Goal: Feedback & Contribution: Contribute content

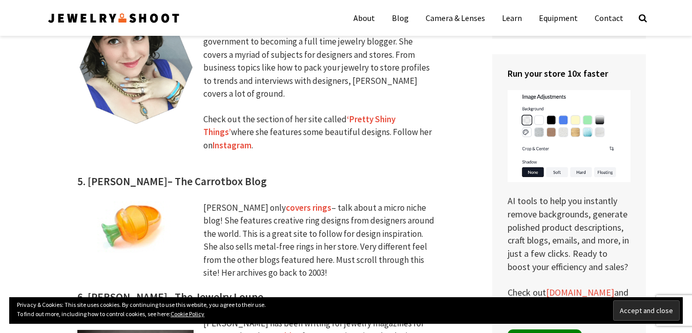
scroll to position [1280, 0]
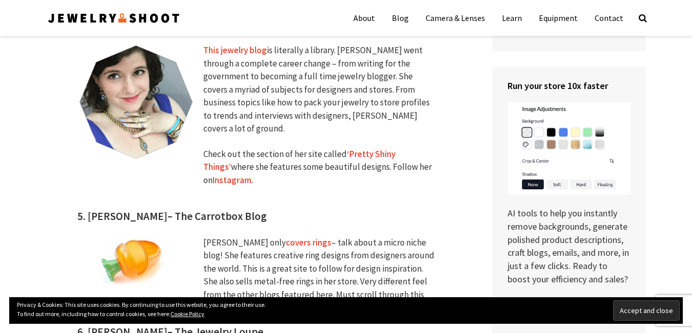
click at [162, 88] on img at bounding box center [135, 101] width 117 height 115
click at [387, 148] on link "‘Pretty Shiny Things’" at bounding box center [299, 160] width 192 height 25
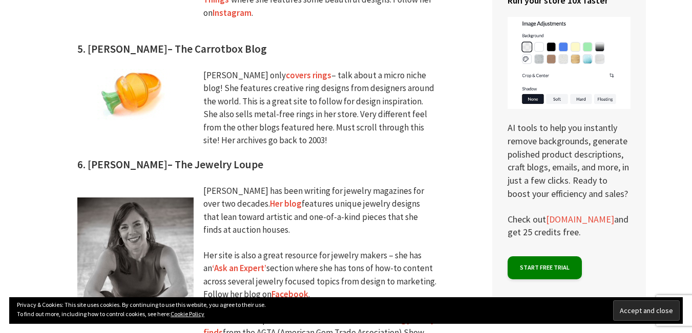
scroll to position [1450, 0]
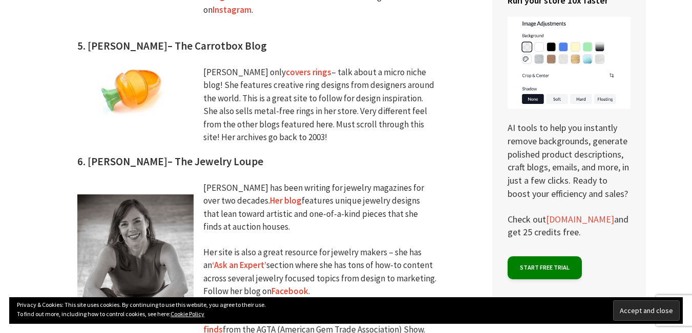
click at [248, 182] on div "Cathleen has been writing for jewelry magazines for over two decades. Her blog …" at bounding box center [319, 265] width 233 height 167
click at [270, 195] on link "Her blog" at bounding box center [286, 200] width 32 height 11
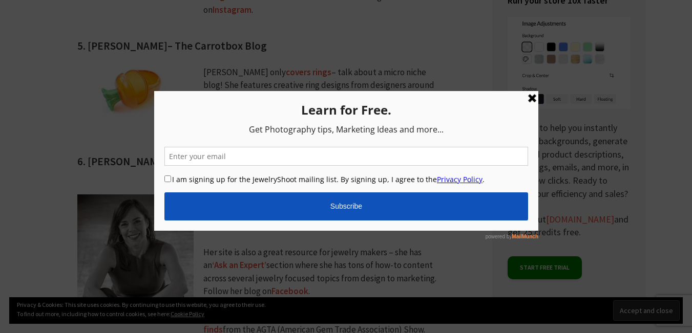
click at [532, 101] on link at bounding box center [531, 98] width 12 height 12
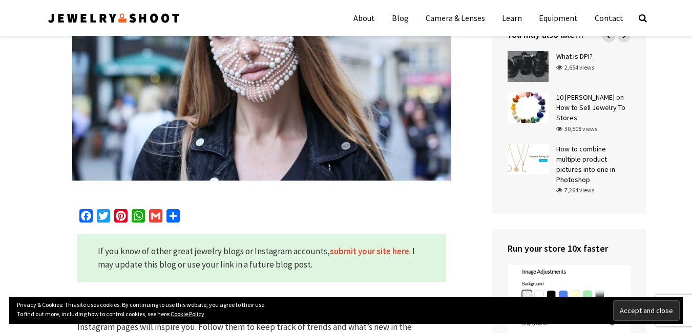
scroll to position [0, 0]
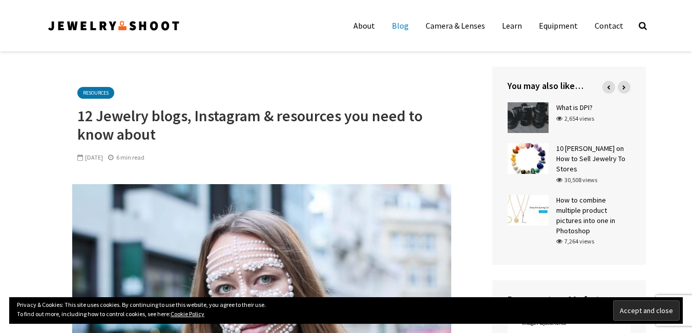
click at [403, 23] on link "Blog" at bounding box center [400, 25] width 32 height 20
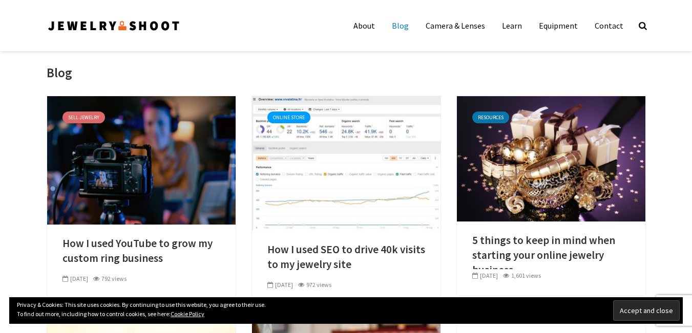
scroll to position [85, 0]
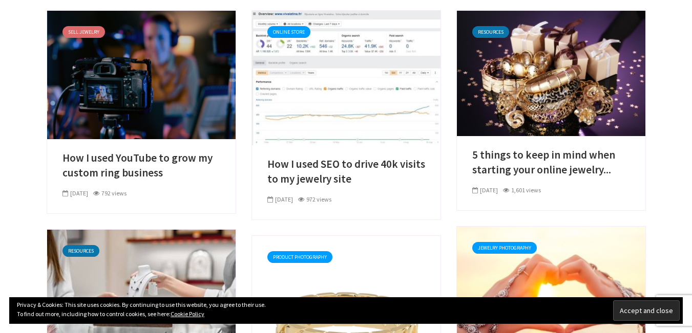
click at [130, 79] on link at bounding box center [141, 74] width 188 height 10
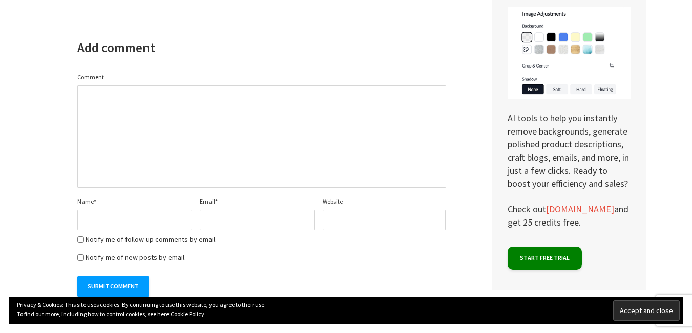
scroll to position [2841, 0]
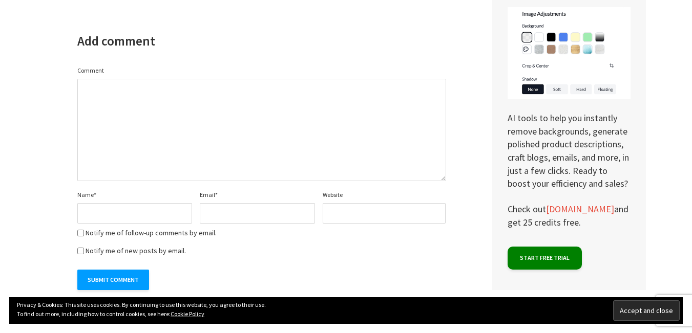
click at [167, 121] on textarea "Comment" at bounding box center [261, 130] width 369 height 102
paste textarea "https://tr.ee/rjQUXZ"
type textarea "Visit <a href="https://tr.ee/rjQUXZ"> Mithra and Co and Buy Pakistani Jewelry O…"
click at [156, 203] on input "Name *" at bounding box center [134, 213] width 115 height 20
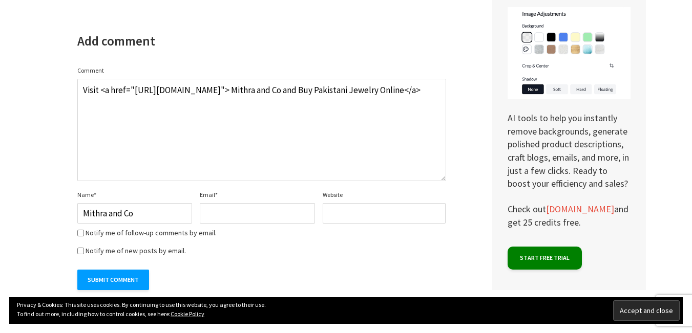
type input "Mithra and Co"
type input "mithraandcoseo@gmail.com"
paste input "tr.ee/U20RhT"
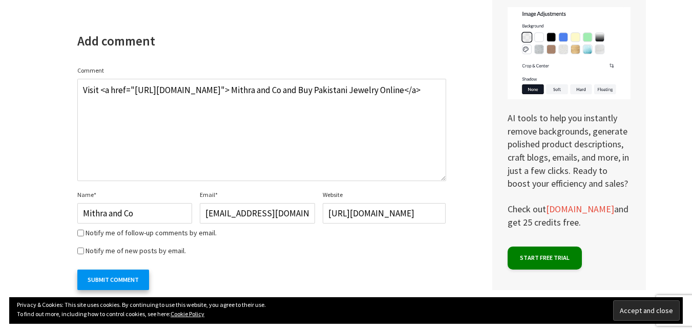
type input "https://tr.ee/U20RhT"
click at [102, 270] on input "Submit Comment" at bounding box center [113, 280] width 72 height 20
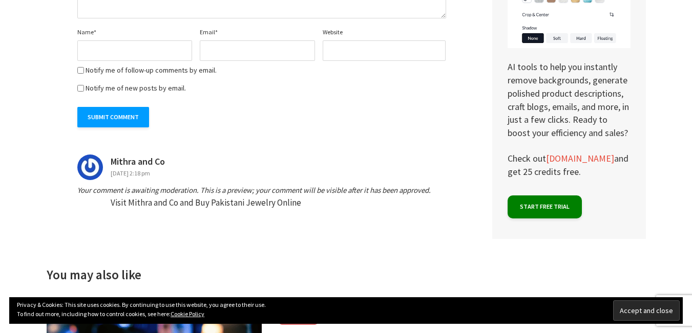
scroll to position [3095, 0]
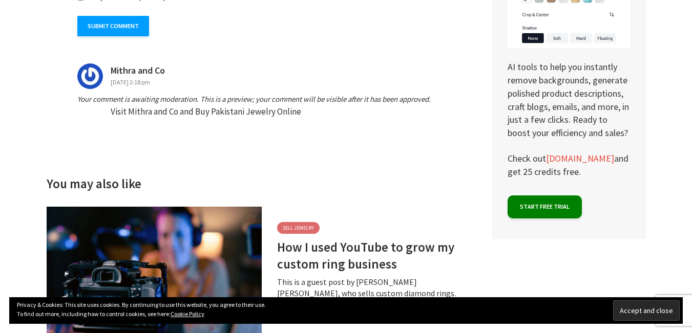
click at [220, 105] on div "Visit Mithra and Co and Buy Pakistani Jewelry Online" at bounding box center [278, 111] width 335 height 13
drag, startPoint x: 128, startPoint y: 78, endPoint x: 276, endPoint y: 80, distance: 147.5
click at [265, 79] on article "[PERSON_NAME] and Co says: [DATE] 2:18 pm Your comment is awaiting moderation. …" at bounding box center [261, 90] width 369 height 55
click at [292, 105] on div "Visit Mithra and Co and Buy Pakistani Jewelry Online" at bounding box center [278, 111] width 335 height 13
